Goal: Task Accomplishment & Management: Complete application form

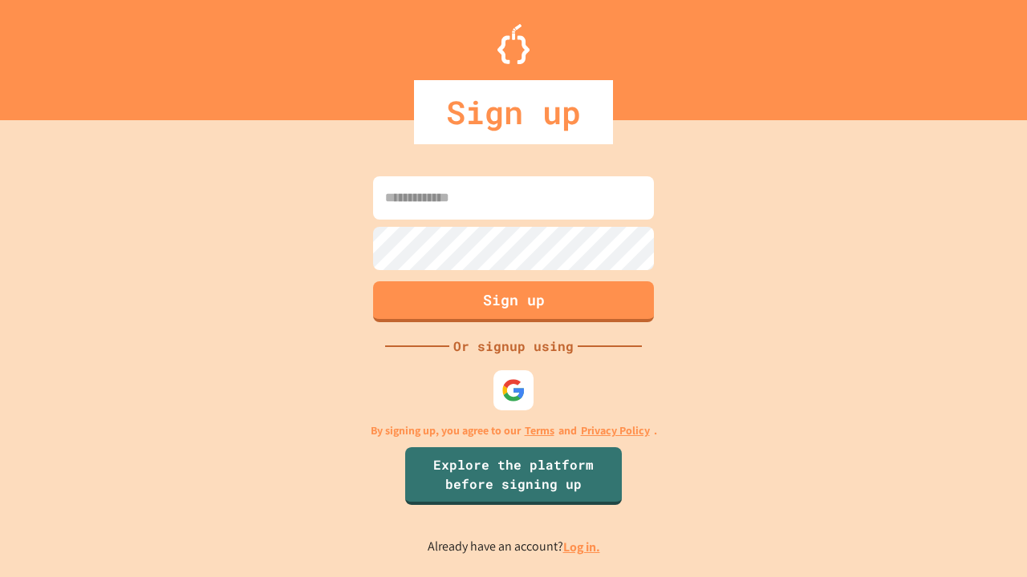
click at [582, 547] on link "Log in." at bounding box center [581, 547] width 37 height 17
